Goal: Find contact information: Find contact information

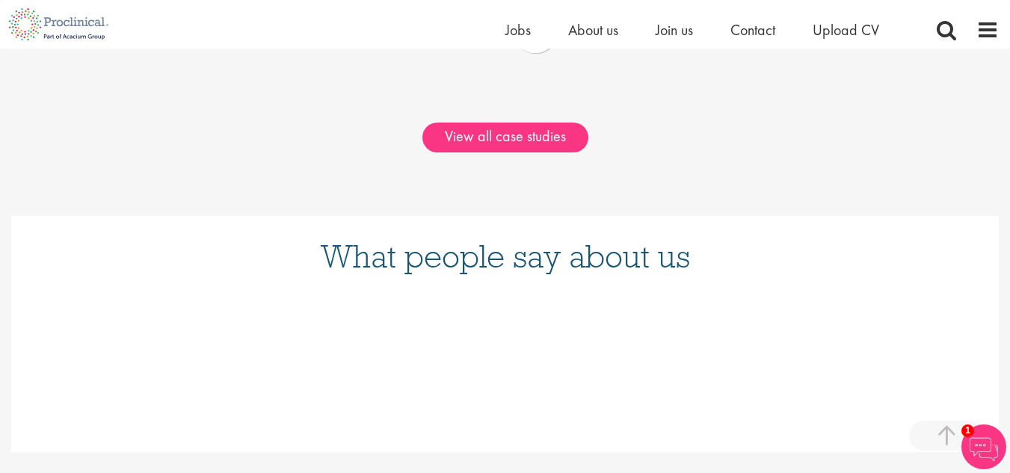
scroll to position [1415, 0]
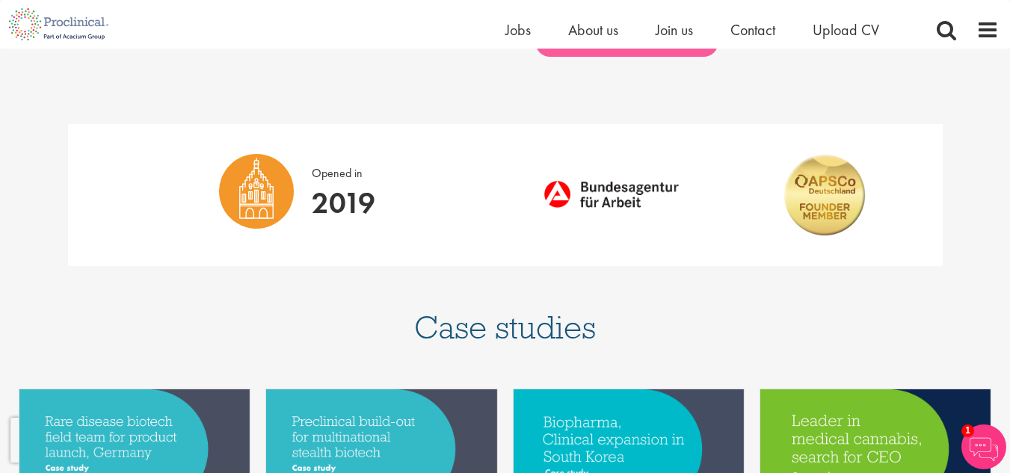
scroll to position [837, 0]
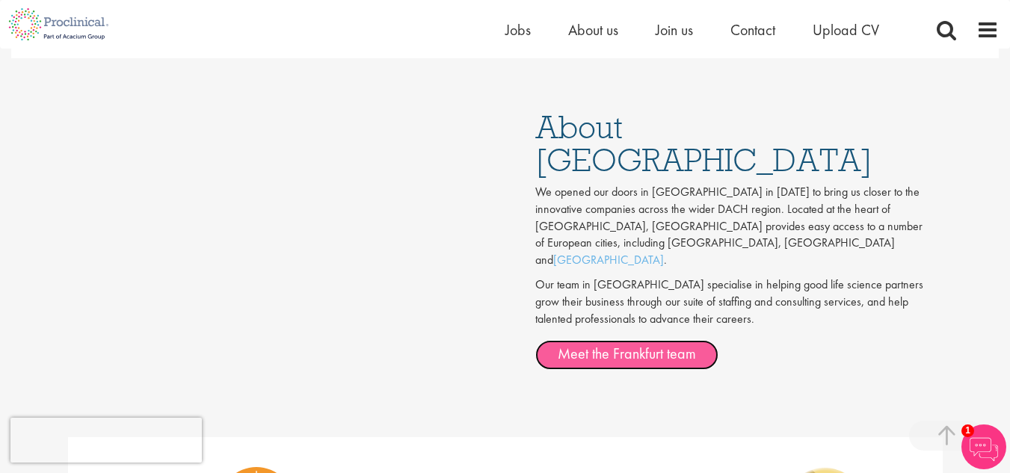
click at [648, 340] on link "Meet the Frankfurt team" at bounding box center [626, 355] width 183 height 30
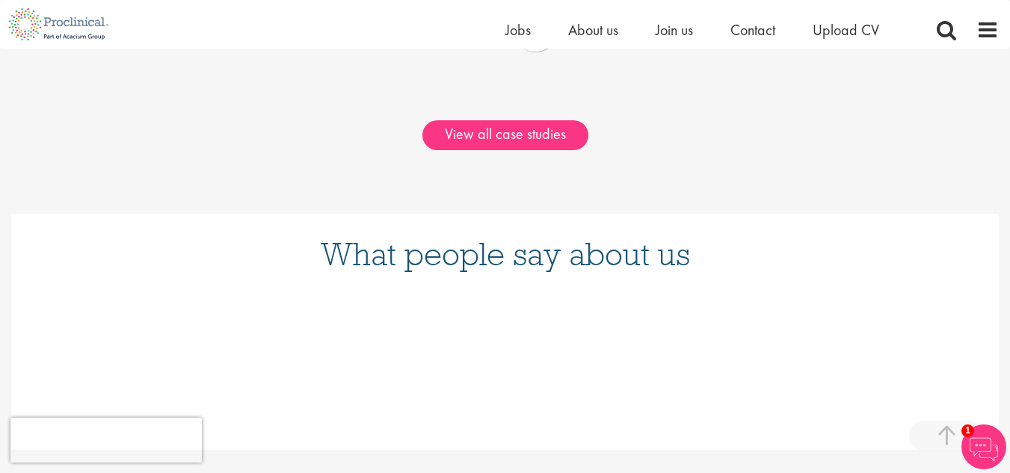
scroll to position [2457, 0]
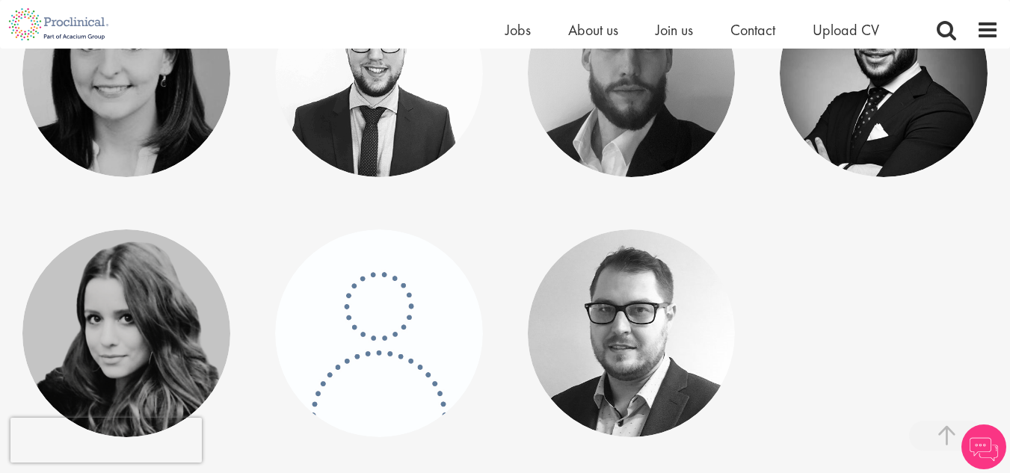
scroll to position [1441, 0]
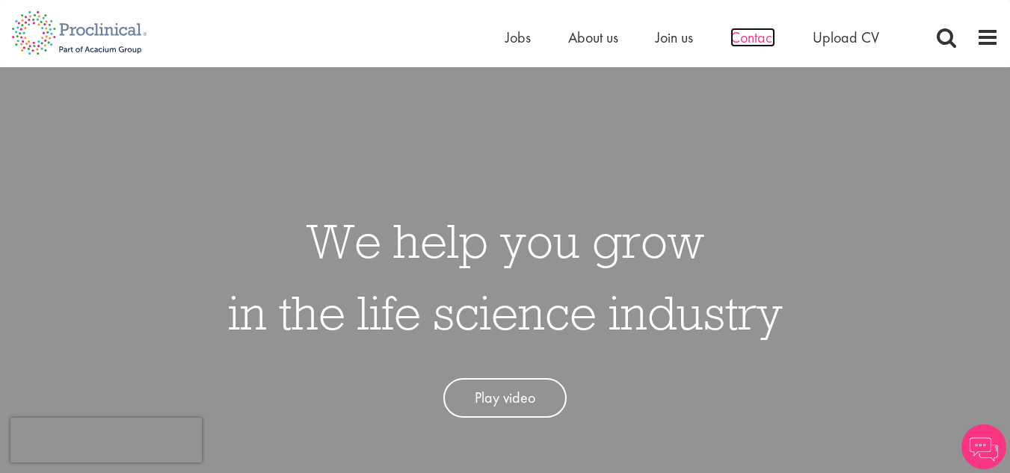
click at [760, 34] on span "Contact" at bounding box center [752, 37] width 45 height 19
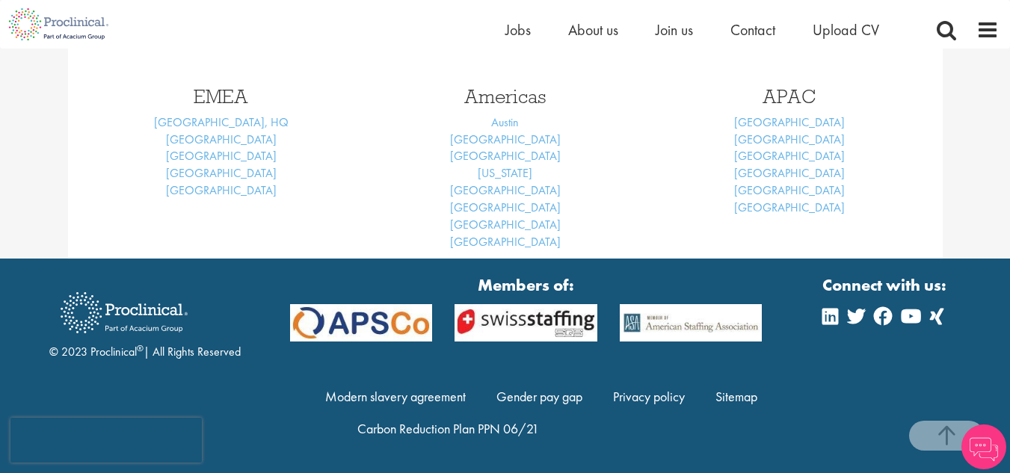
scroll to position [700, 0]
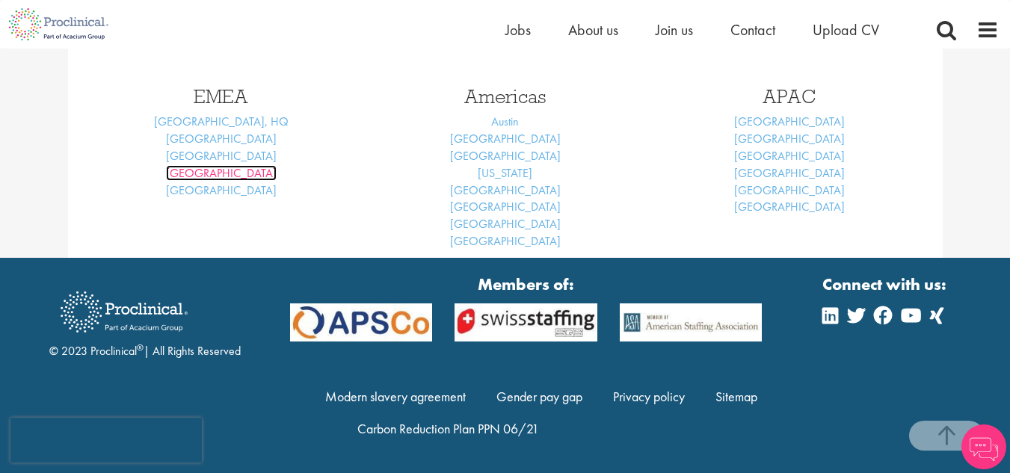
click at [223, 173] on link "[GEOGRAPHIC_DATA]" at bounding box center [221, 173] width 111 height 16
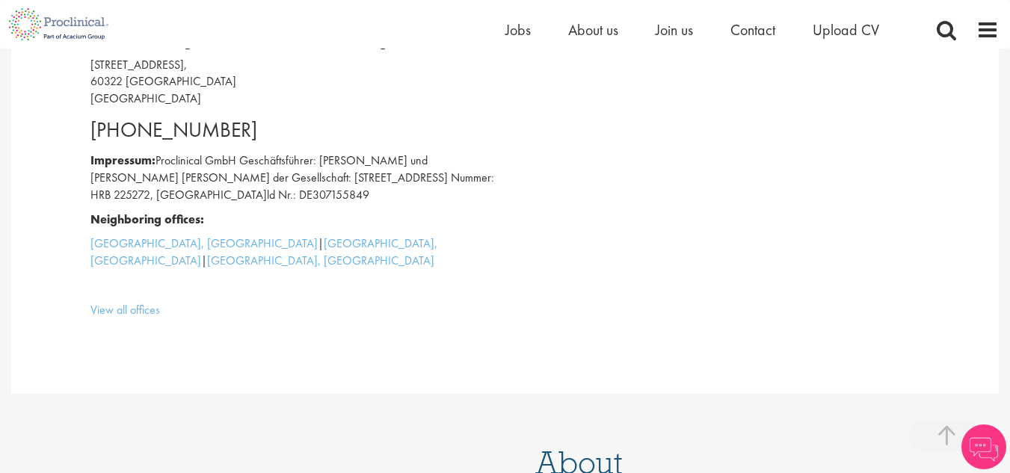
scroll to position [321, 0]
